Goal: Understand process/instructions

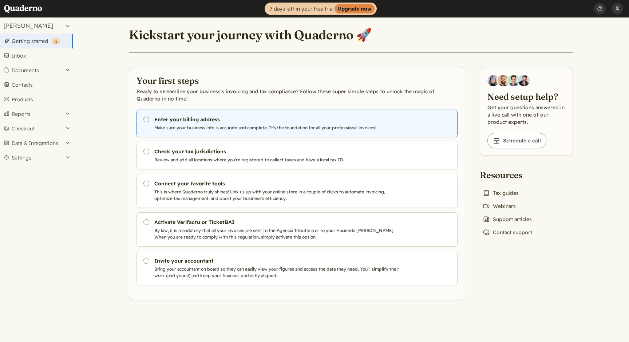
click at [169, 124] on link "Pending Enter your billing address Make sure your business info is accurate and…" at bounding box center [297, 124] width 321 height 28
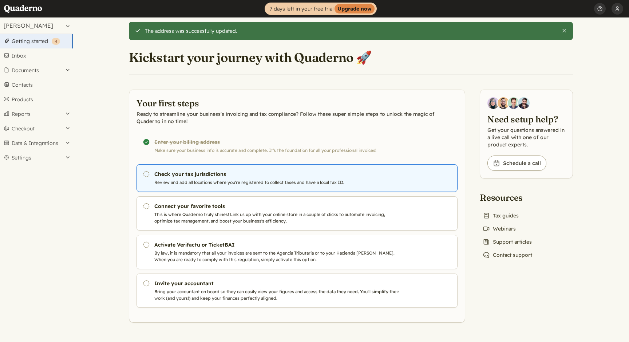
click at [213, 179] on p "Review and add all locations where you're registered to collect taxes and have …" at bounding box center [278, 182] width 248 height 7
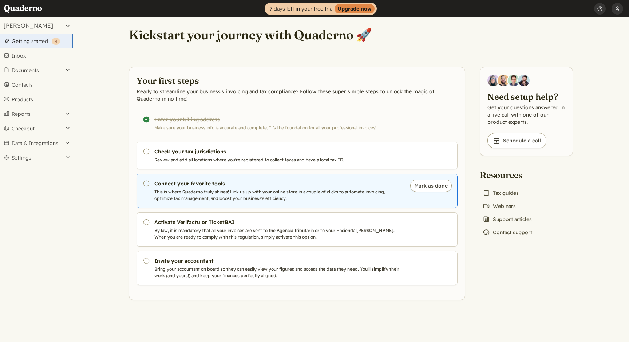
click at [217, 189] on p "This is where Quaderno truly shines! Link us up with your online store in a cou…" at bounding box center [278, 195] width 248 height 13
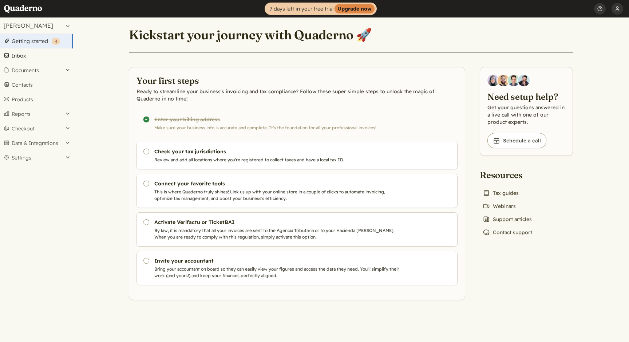
click at [23, 59] on link "Inbox" at bounding box center [36, 55] width 73 height 15
